Goal: Task Accomplishment & Management: Manage account settings

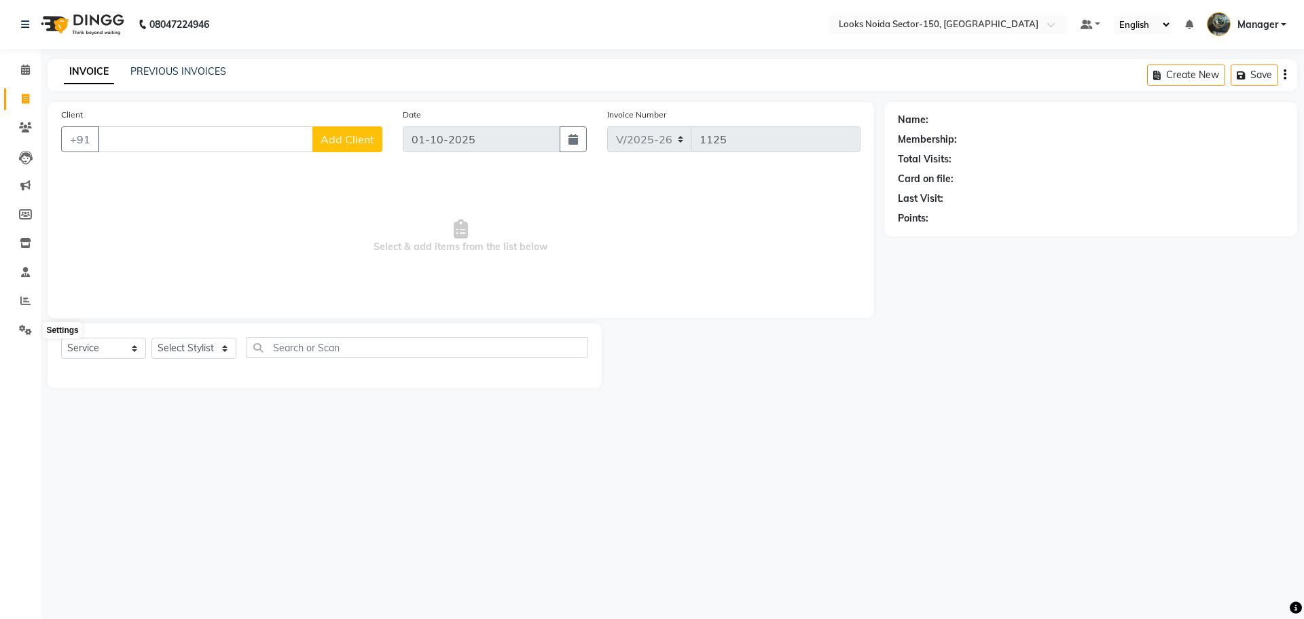
select select "8587"
select select "service"
click at [27, 323] on span at bounding box center [26, 331] width 24 height 16
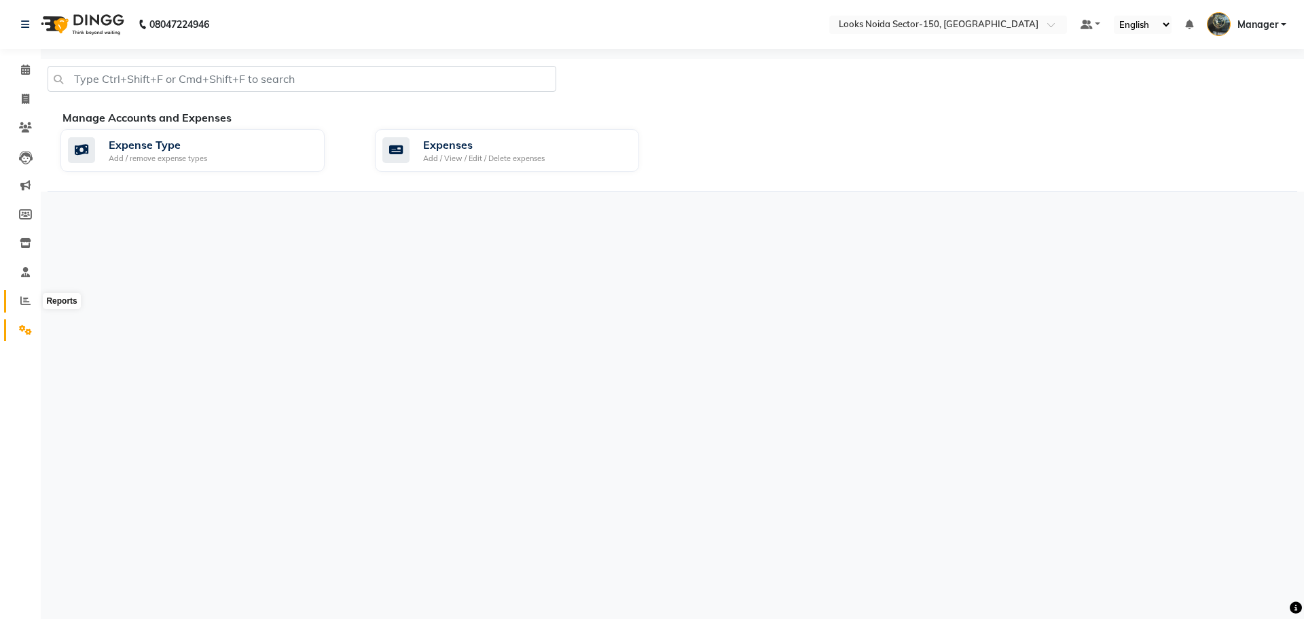
click at [17, 303] on span at bounding box center [26, 301] width 24 height 16
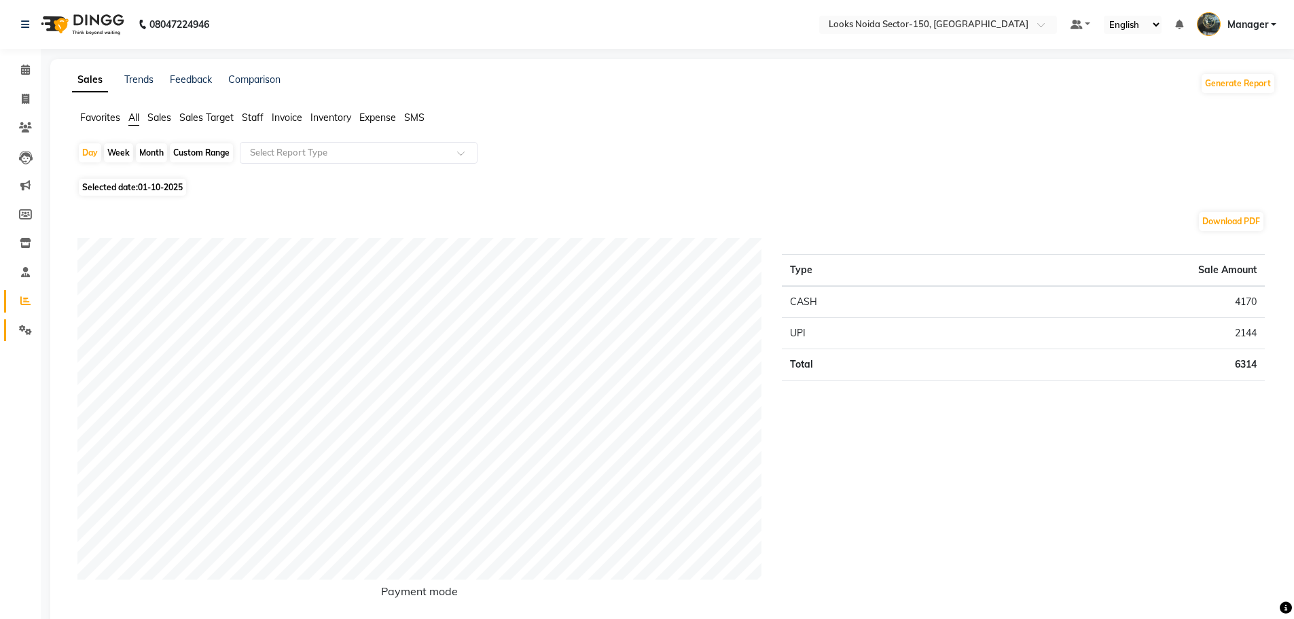
drag, startPoint x: 24, startPoint y: 315, endPoint x: 19, endPoint y: 336, distance: 21.1
click at [22, 323] on li "Settings" at bounding box center [20, 330] width 41 height 29
click at [19, 336] on span at bounding box center [26, 331] width 24 height 16
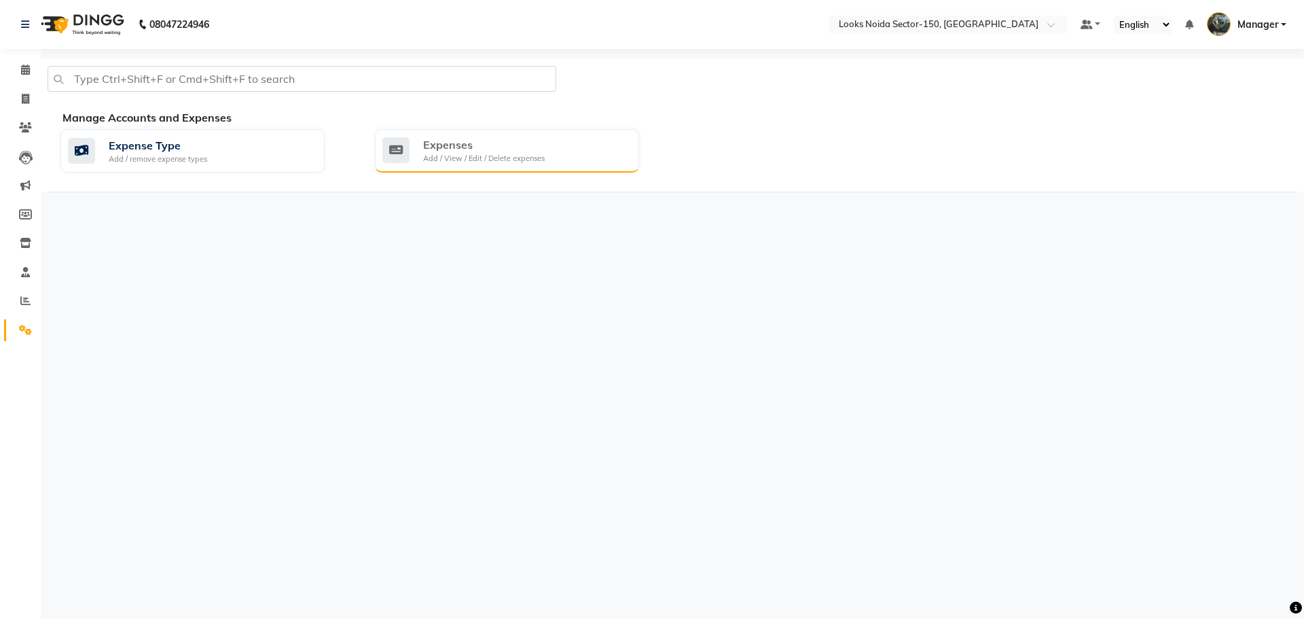
click at [457, 156] on div "Add / View / Edit / Delete expenses" at bounding box center [484, 159] width 122 height 12
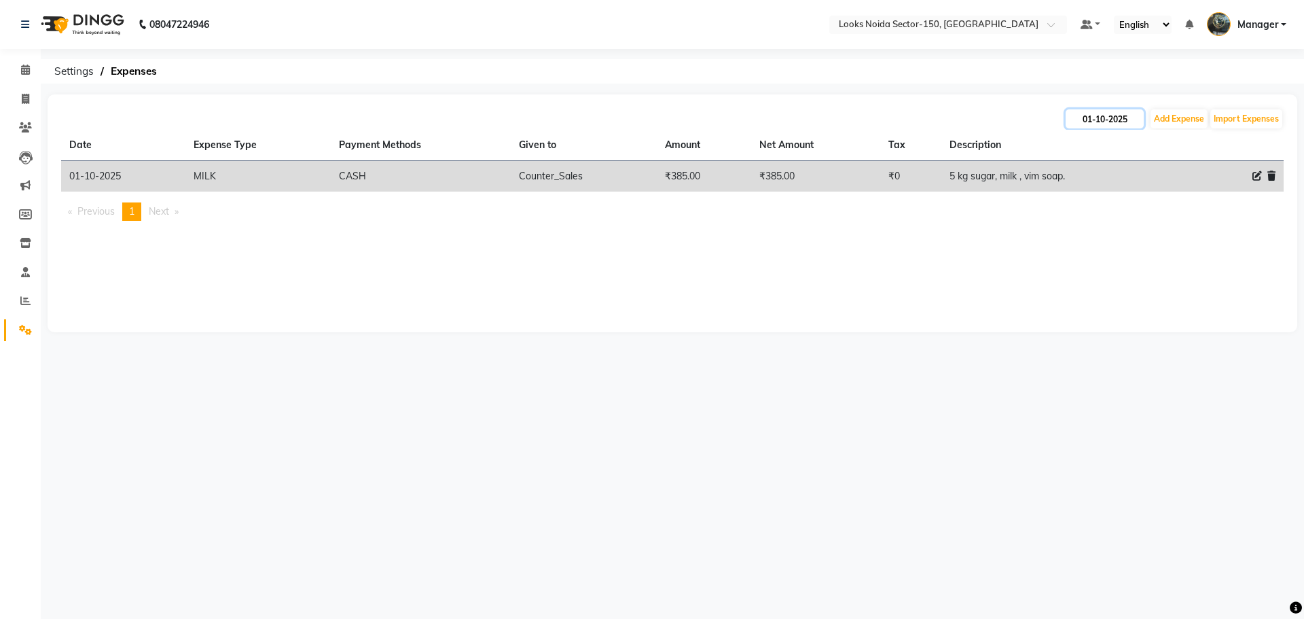
click at [1098, 122] on input "01-10-2025" at bounding box center [1105, 118] width 78 height 19
select select "10"
select select "2025"
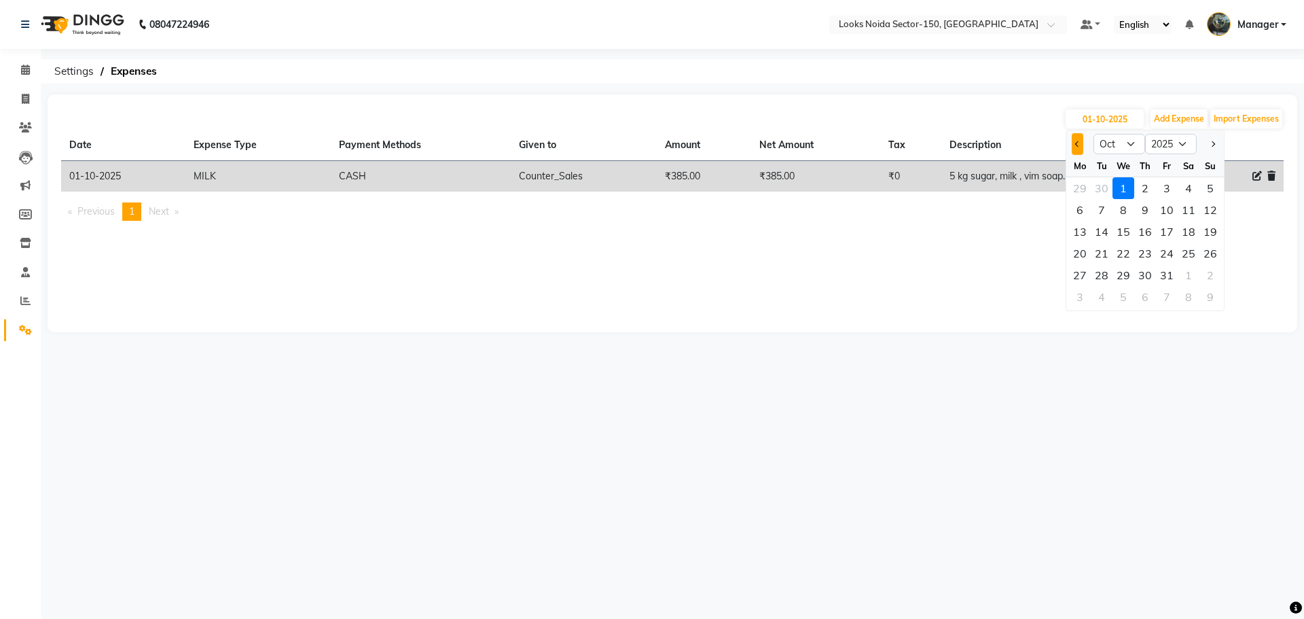
click at [1073, 143] on button "Previous month" at bounding box center [1078, 144] width 12 height 22
select select "9"
click at [1106, 272] on div "30" at bounding box center [1102, 275] width 22 height 22
type input "[DATE]"
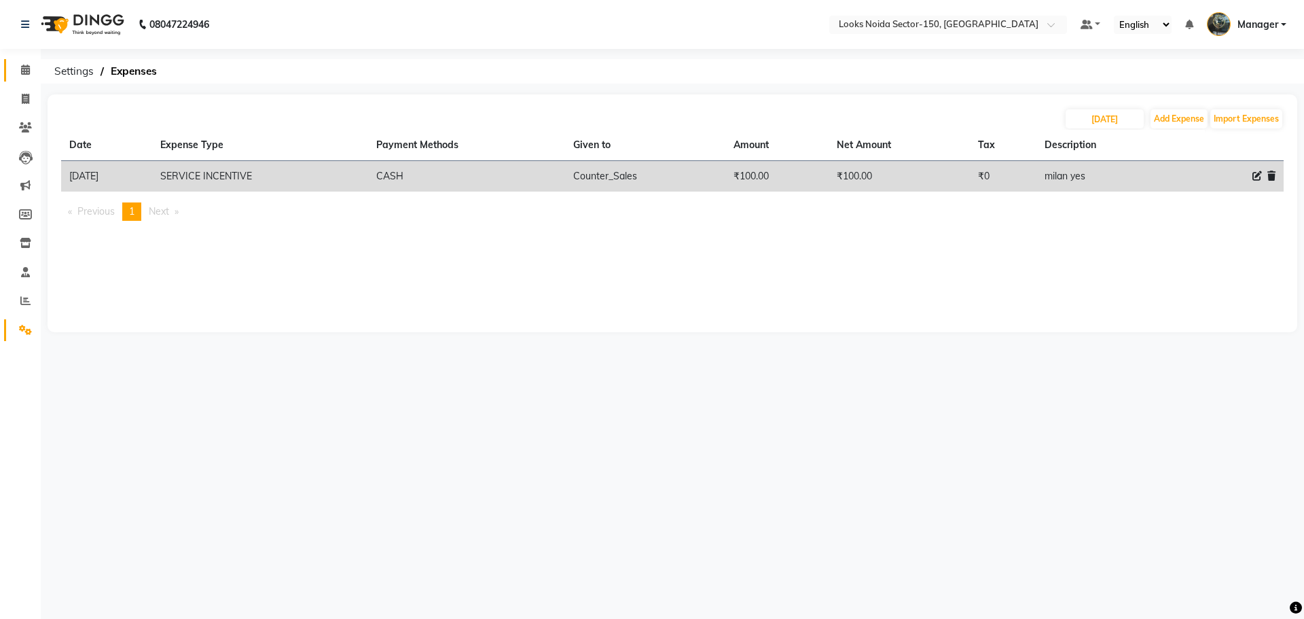
click at [26, 62] on link "Calendar" at bounding box center [20, 70] width 33 height 22
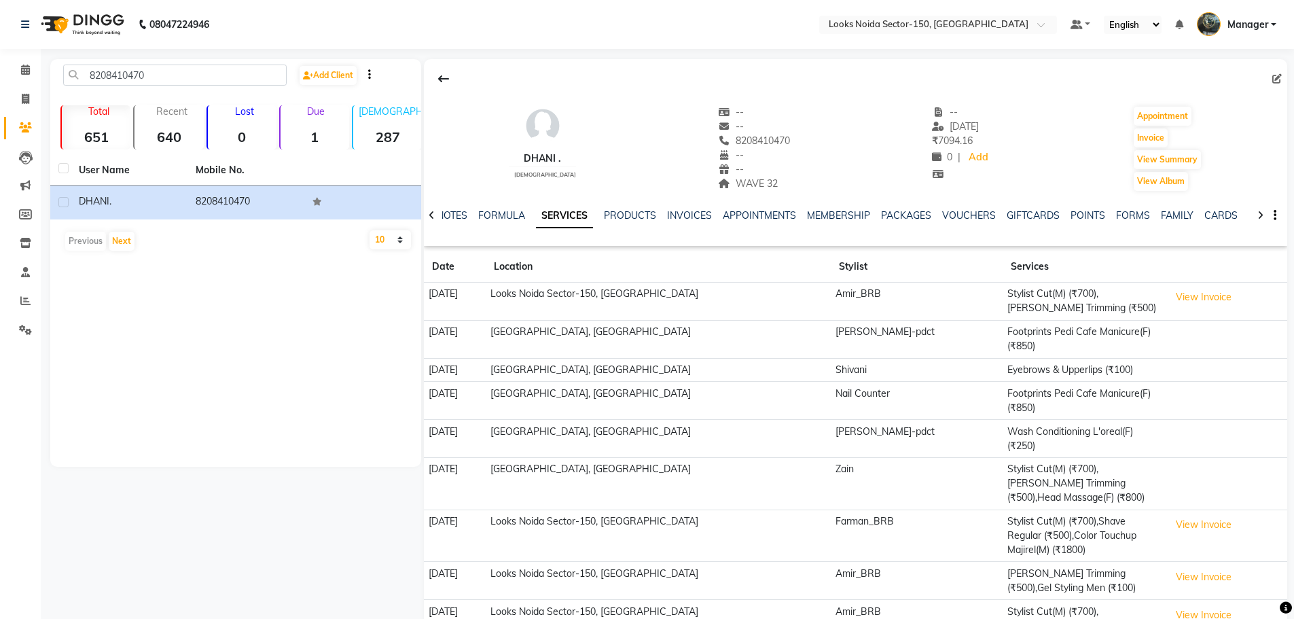
select select "50"
drag, startPoint x: 443, startPoint y: 78, endPoint x: 437, endPoint y: 74, distance: 7.3
click at [442, 78] on icon at bounding box center [443, 78] width 11 height 11
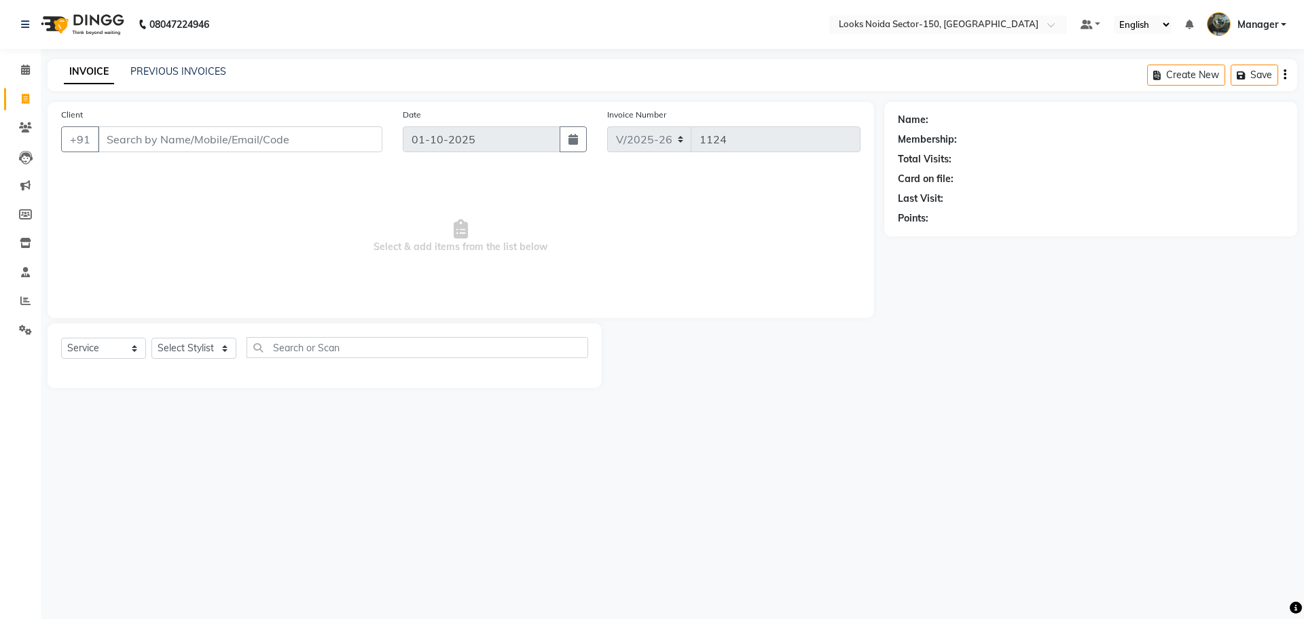
select select "8587"
select select "service"
